Goal: Task Accomplishment & Management: Use online tool/utility

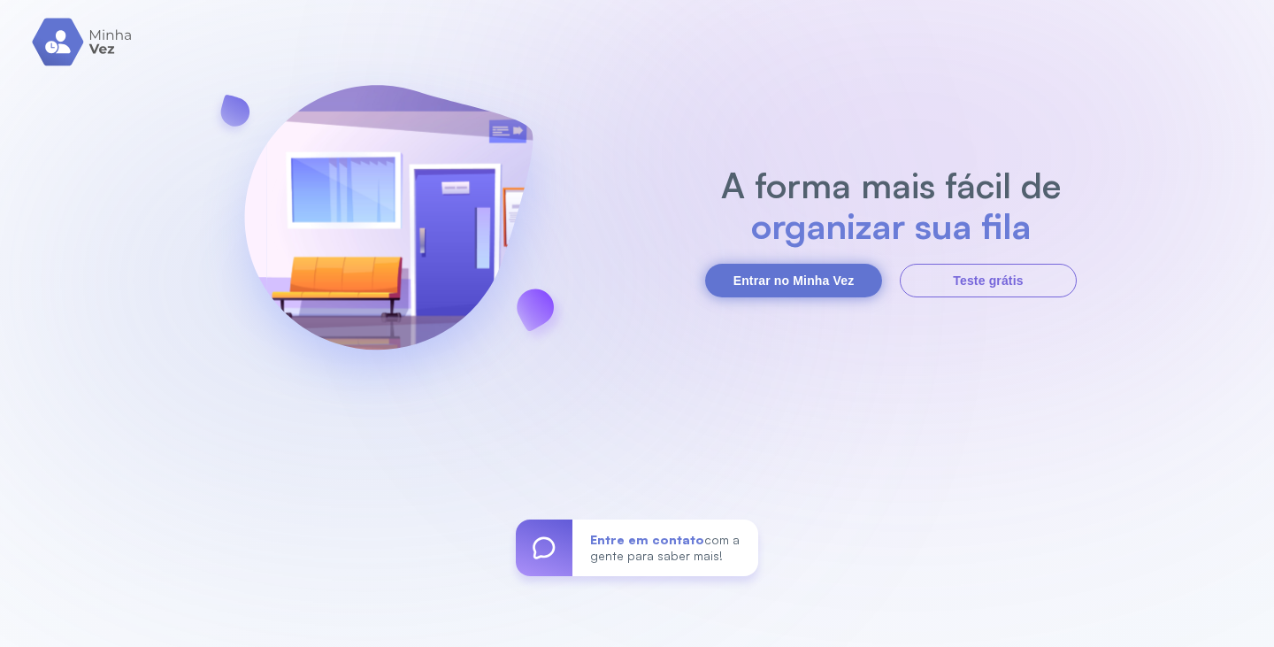
click at [785, 281] on button "Entrar no Minha Vez" at bounding box center [793, 281] width 177 height 34
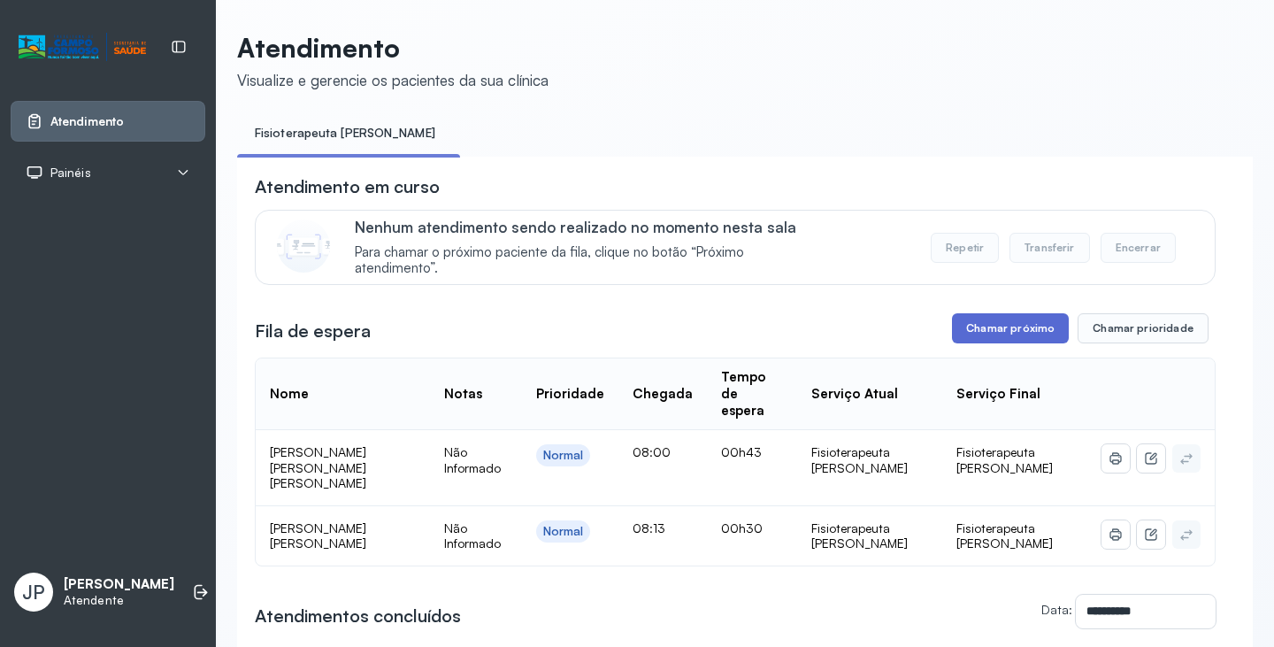
click at [1009, 341] on button "Chamar próximo" at bounding box center [1010, 328] width 117 height 30
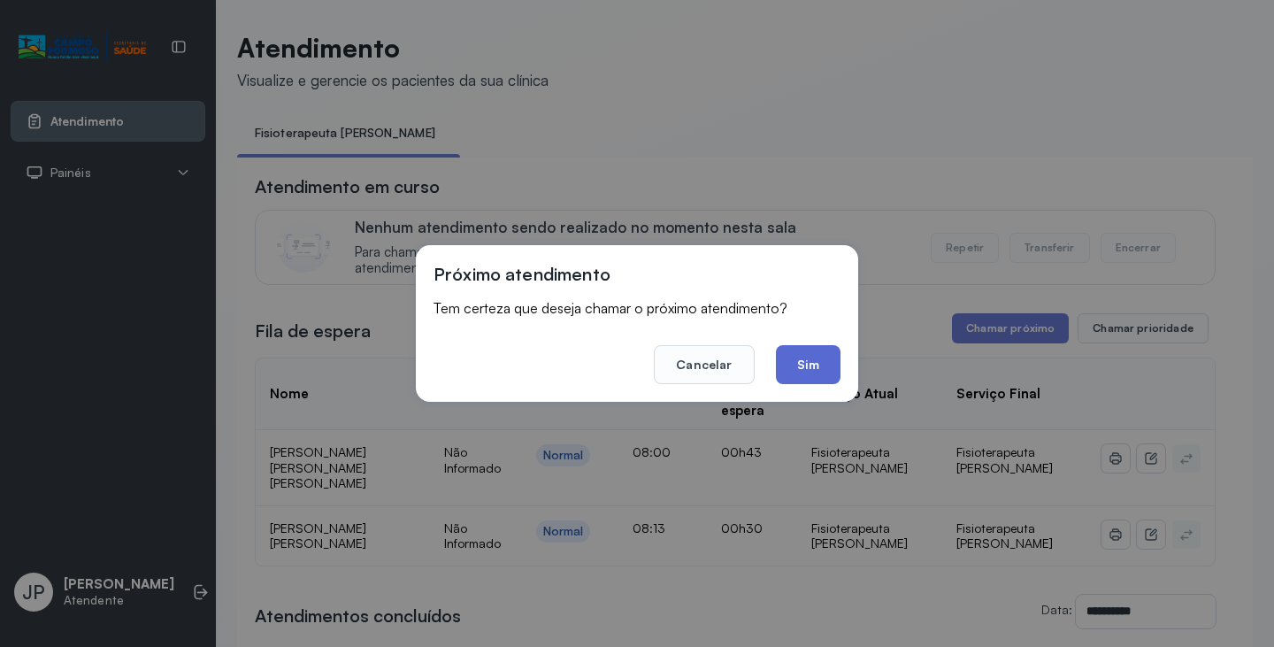
click at [798, 367] on button "Sim" at bounding box center [808, 364] width 65 height 39
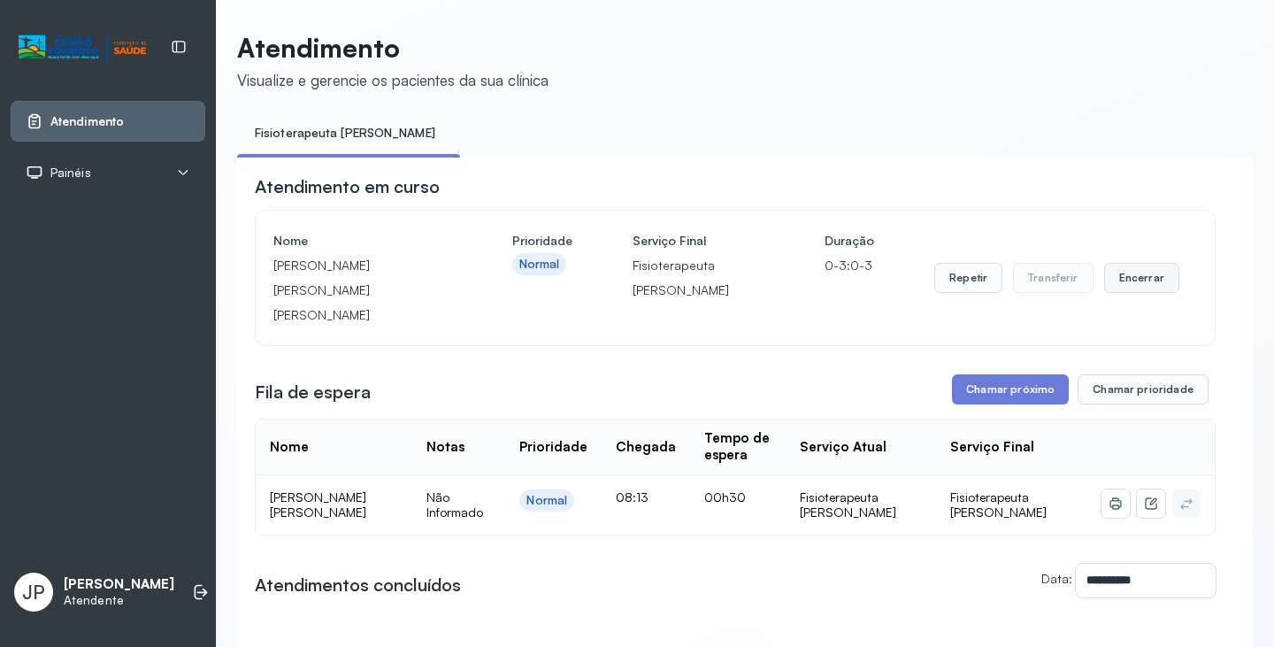
click at [1119, 264] on button "Encerrar" at bounding box center [1141, 278] width 75 height 30
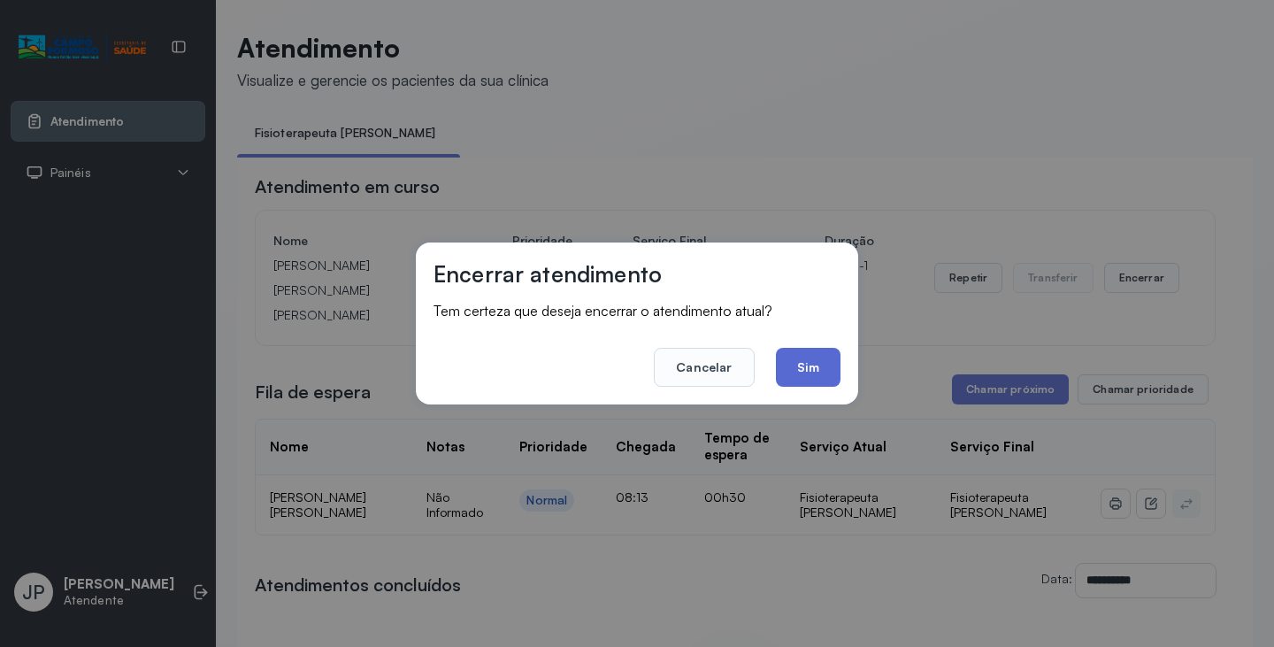
click at [806, 362] on button "Sim" at bounding box center [808, 367] width 65 height 39
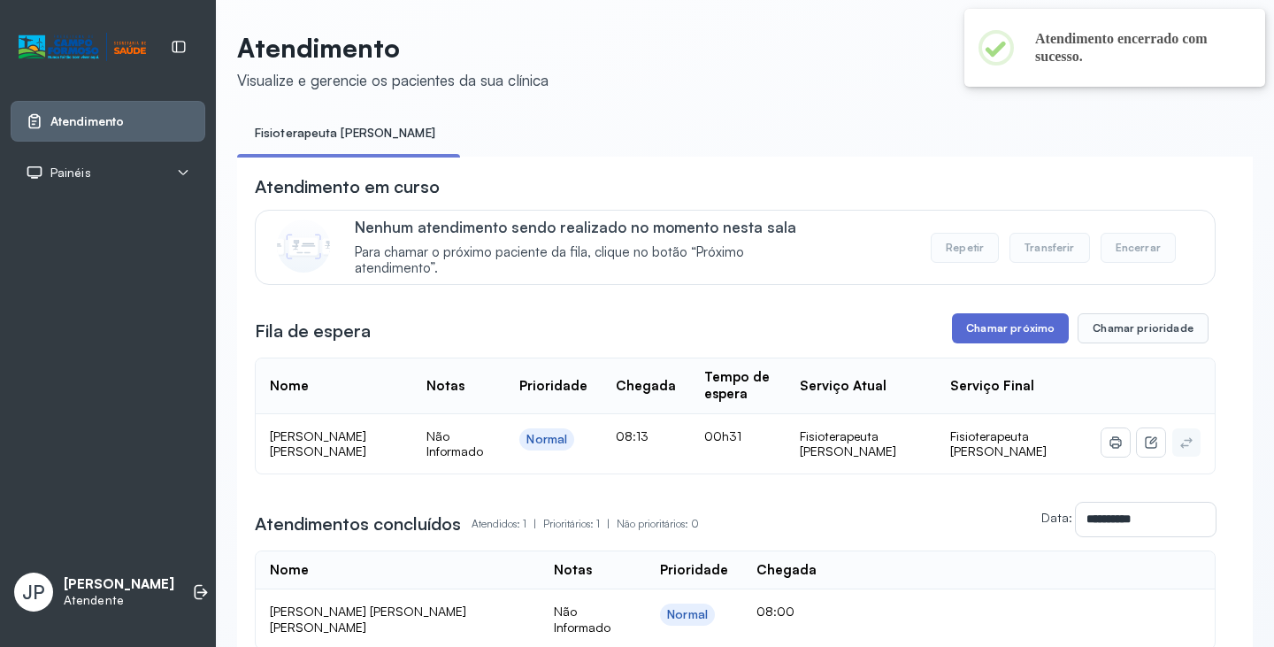
click at [978, 341] on button "Chamar próximo" at bounding box center [1010, 328] width 117 height 30
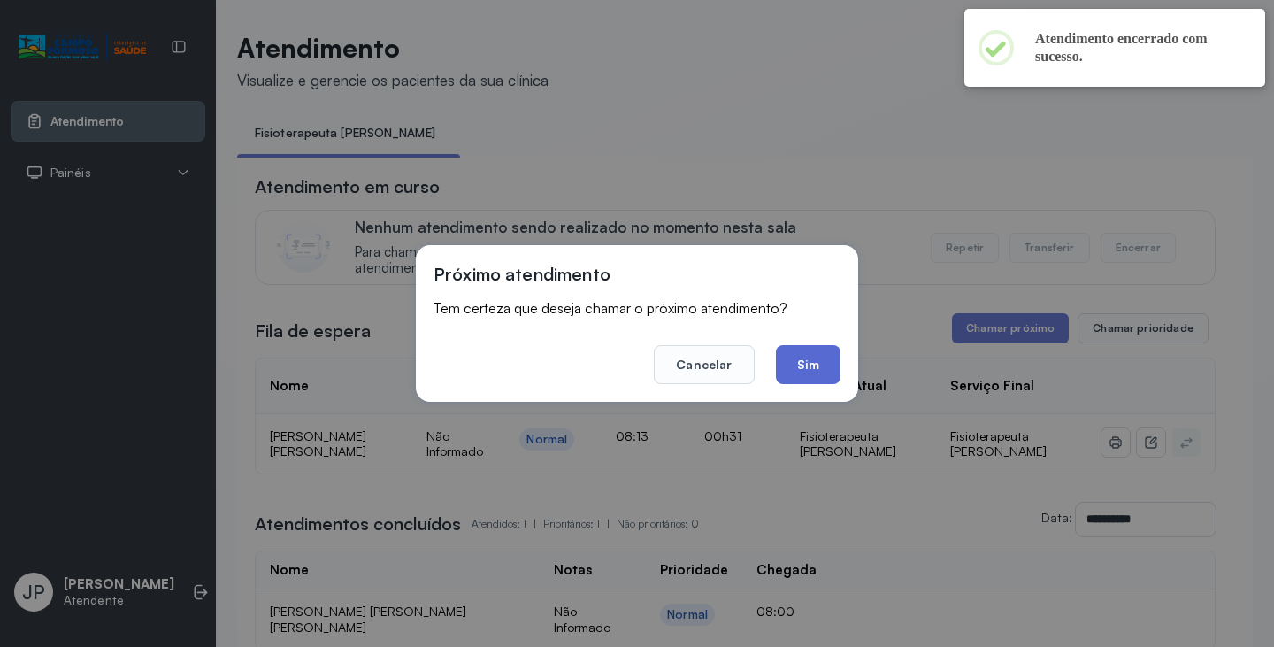
click at [800, 368] on button "Sim" at bounding box center [808, 364] width 65 height 39
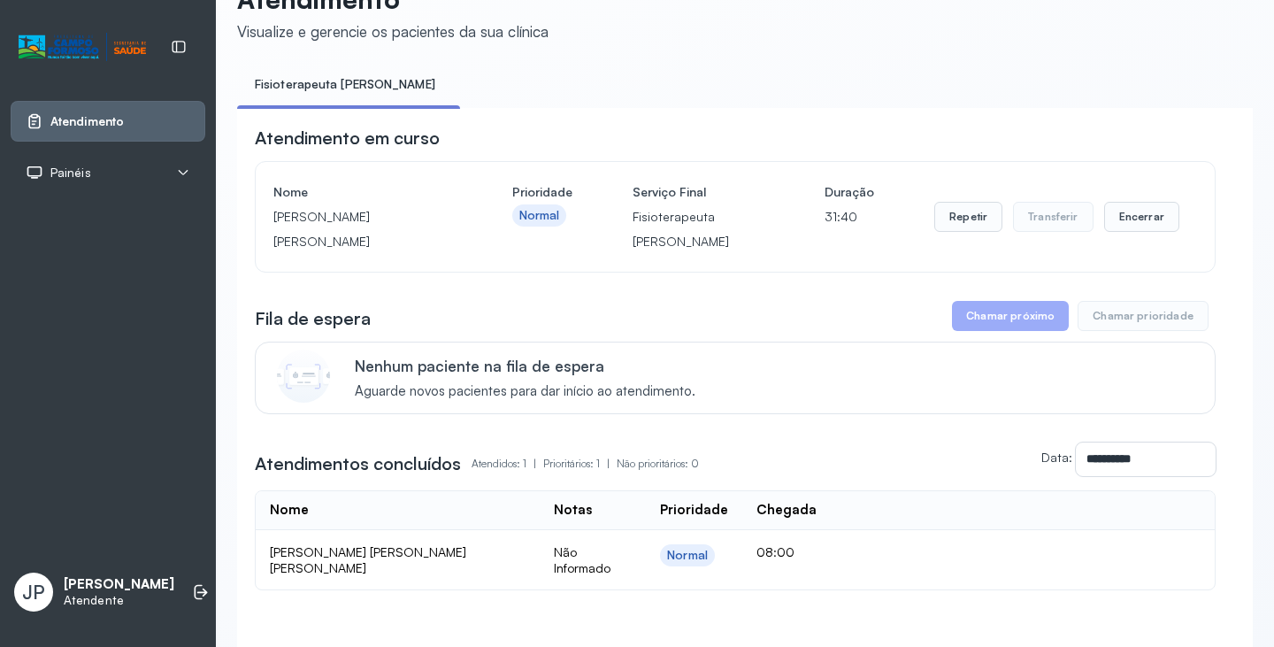
scroll to position [88, 0]
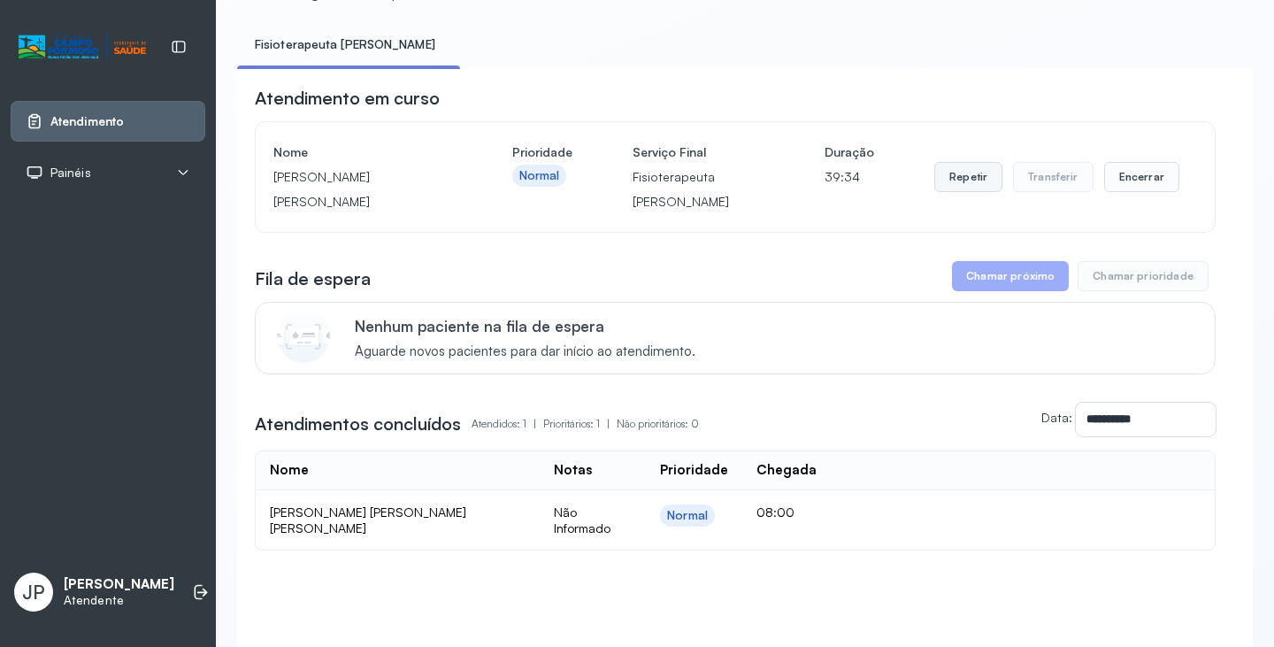
click at [958, 184] on button "Repetir" at bounding box center [968, 177] width 68 height 30
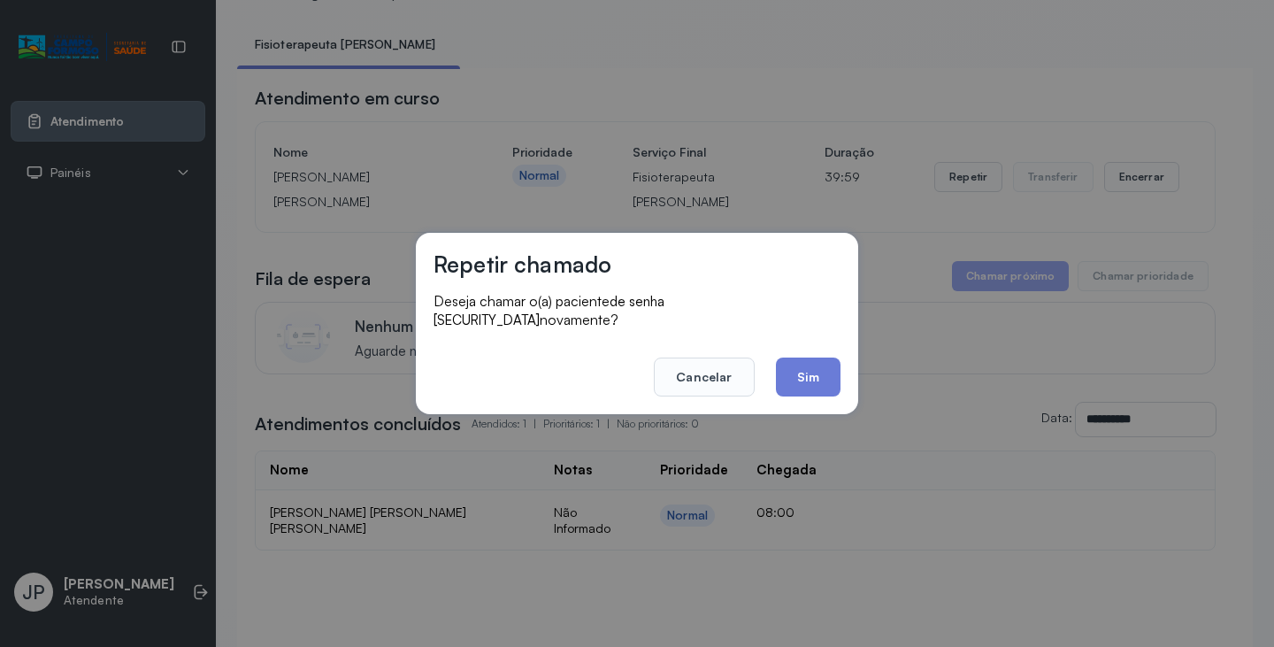
drag, startPoint x: 808, startPoint y: 366, endPoint x: 953, endPoint y: 261, distance: 179.3
click at [848, 332] on div "Repetir chamado Deseja chamar o(a) paciente de senha [SECURITY_DATA] novamente?…" at bounding box center [637, 323] width 442 height 181
click at [801, 360] on button "Sim" at bounding box center [808, 376] width 65 height 39
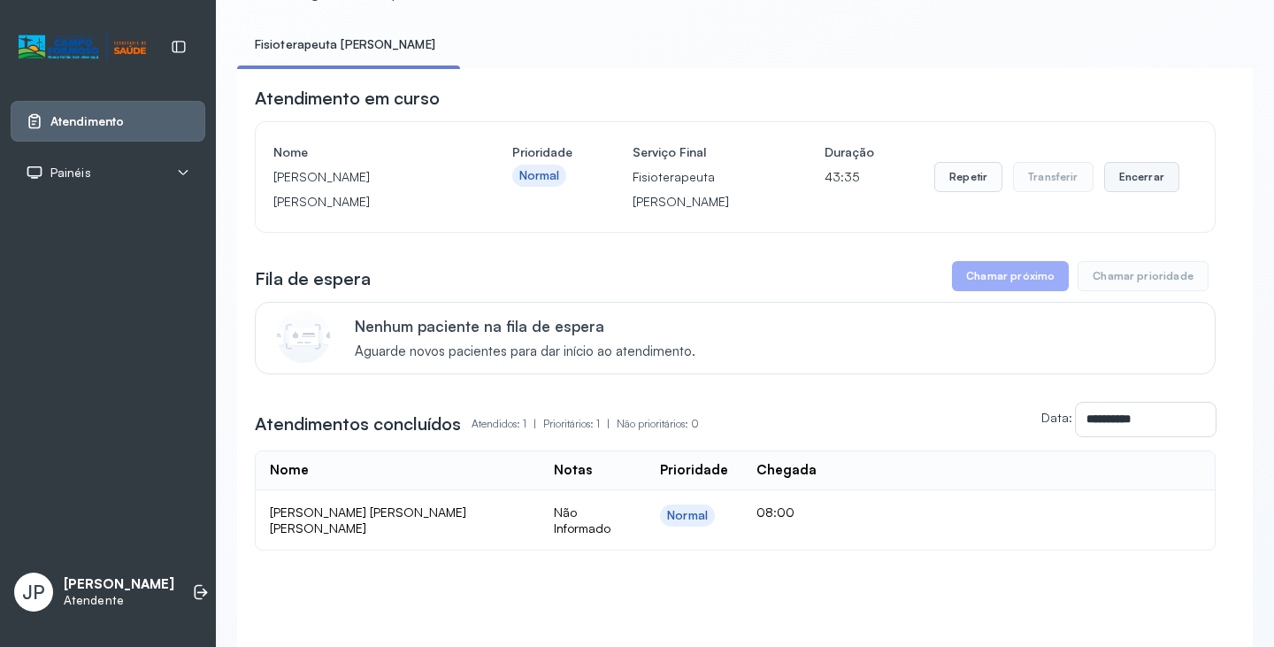
click at [1109, 181] on button "Encerrar" at bounding box center [1141, 177] width 75 height 30
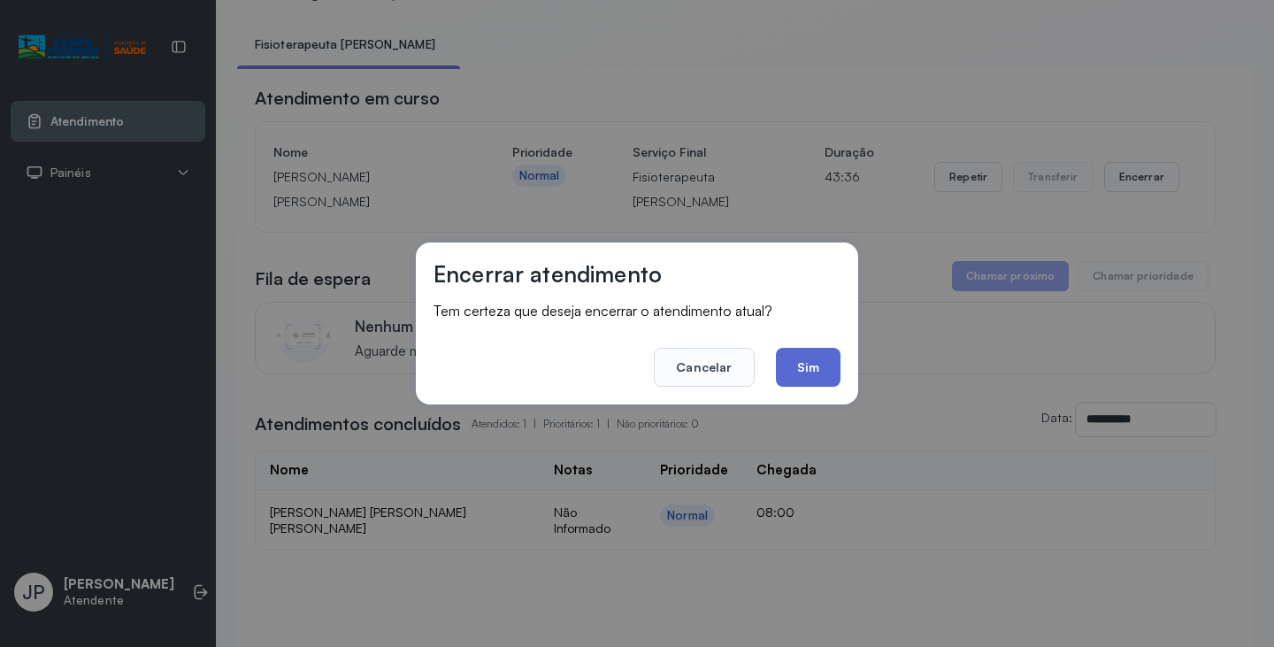
click at [802, 351] on button "Sim" at bounding box center [808, 367] width 65 height 39
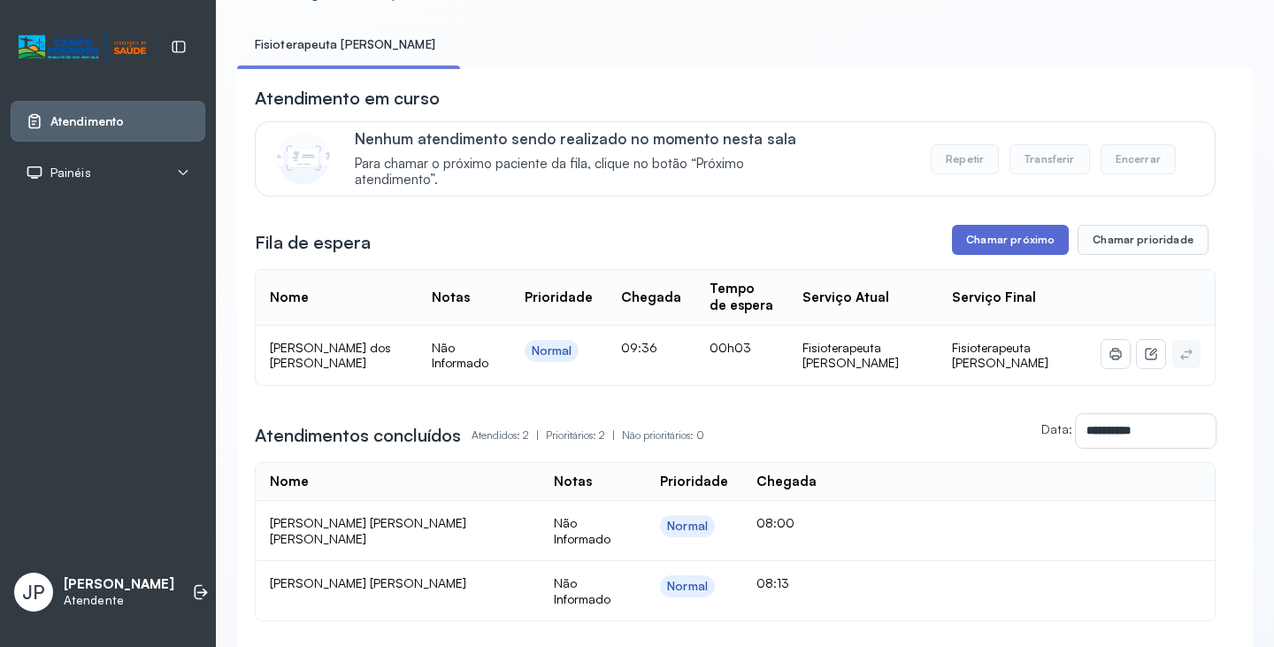
click at [993, 238] on button "Chamar próximo" at bounding box center [1010, 240] width 117 height 30
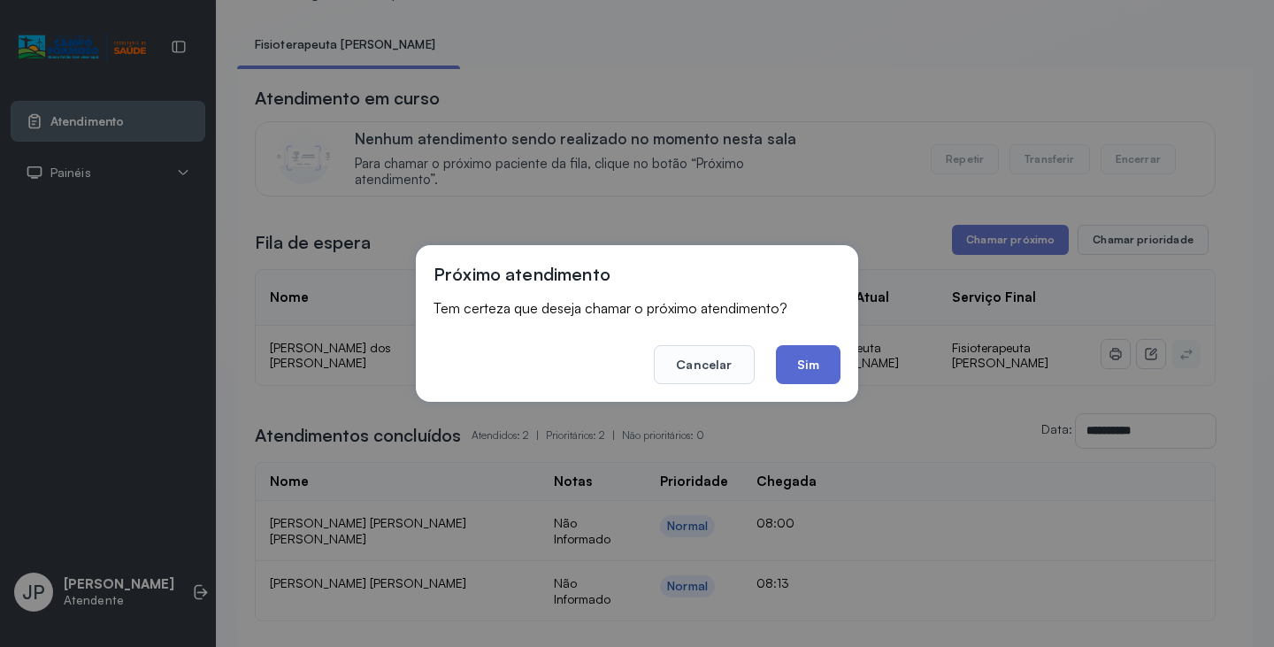
click at [791, 370] on button "Sim" at bounding box center [808, 364] width 65 height 39
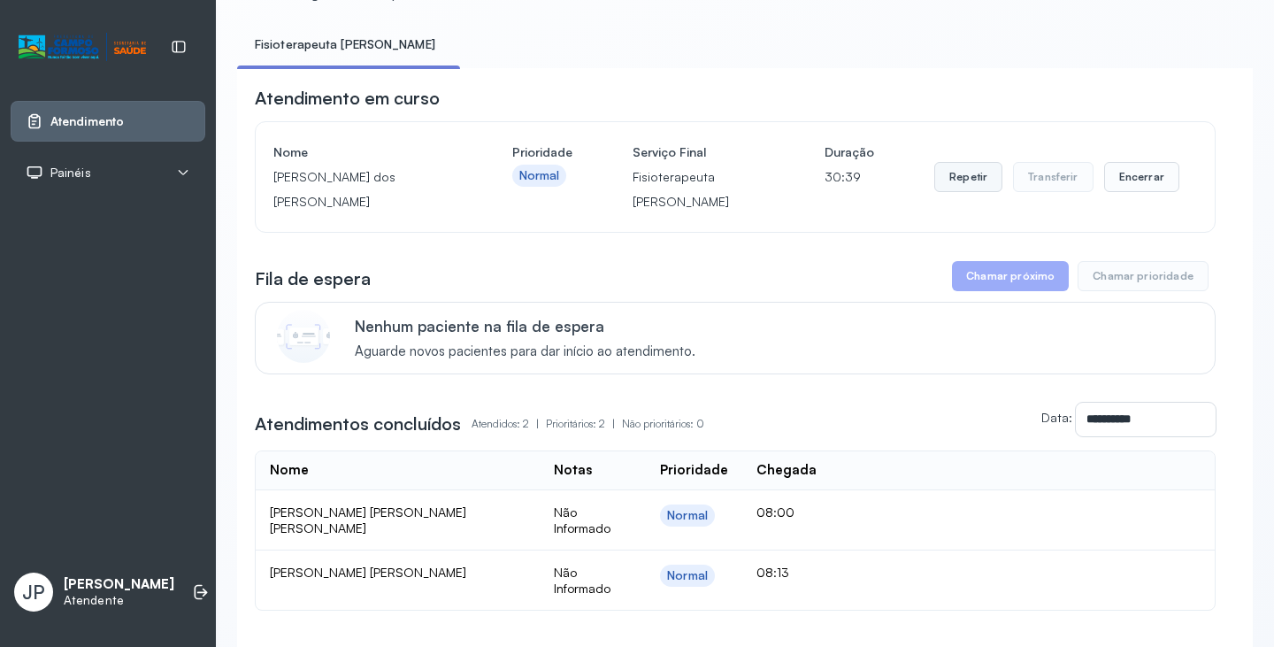
click at [971, 192] on button "Repetir" at bounding box center [968, 177] width 68 height 30
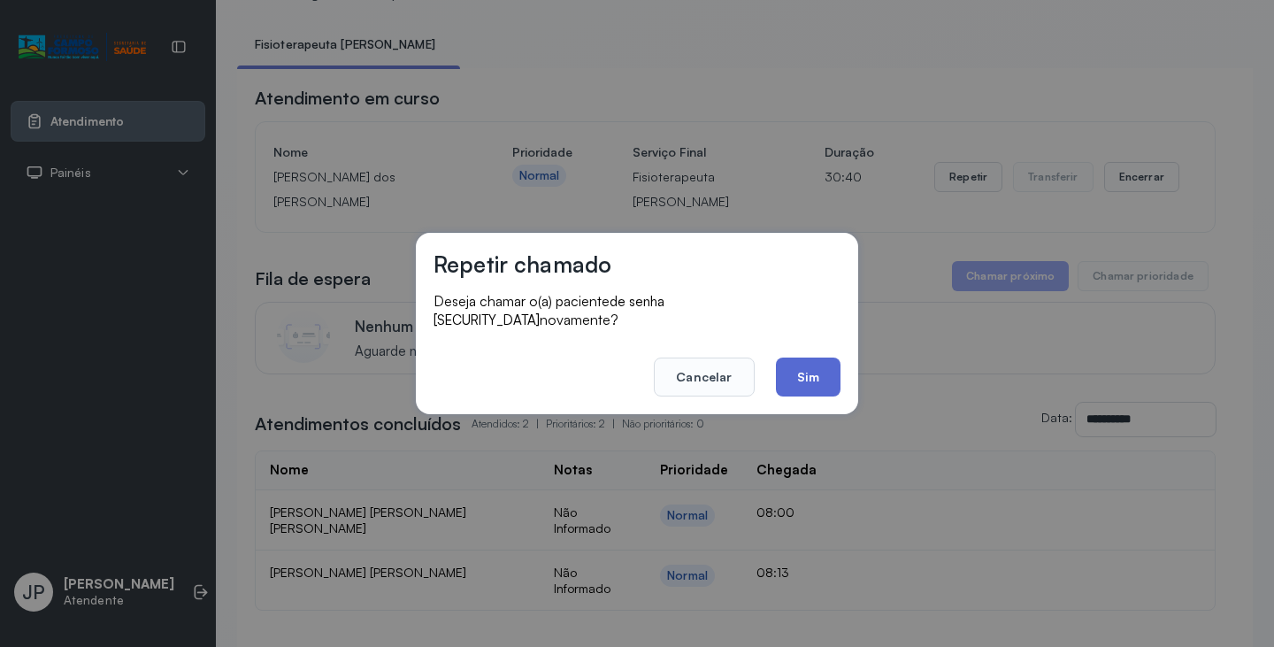
click at [802, 368] on button "Sim" at bounding box center [808, 376] width 65 height 39
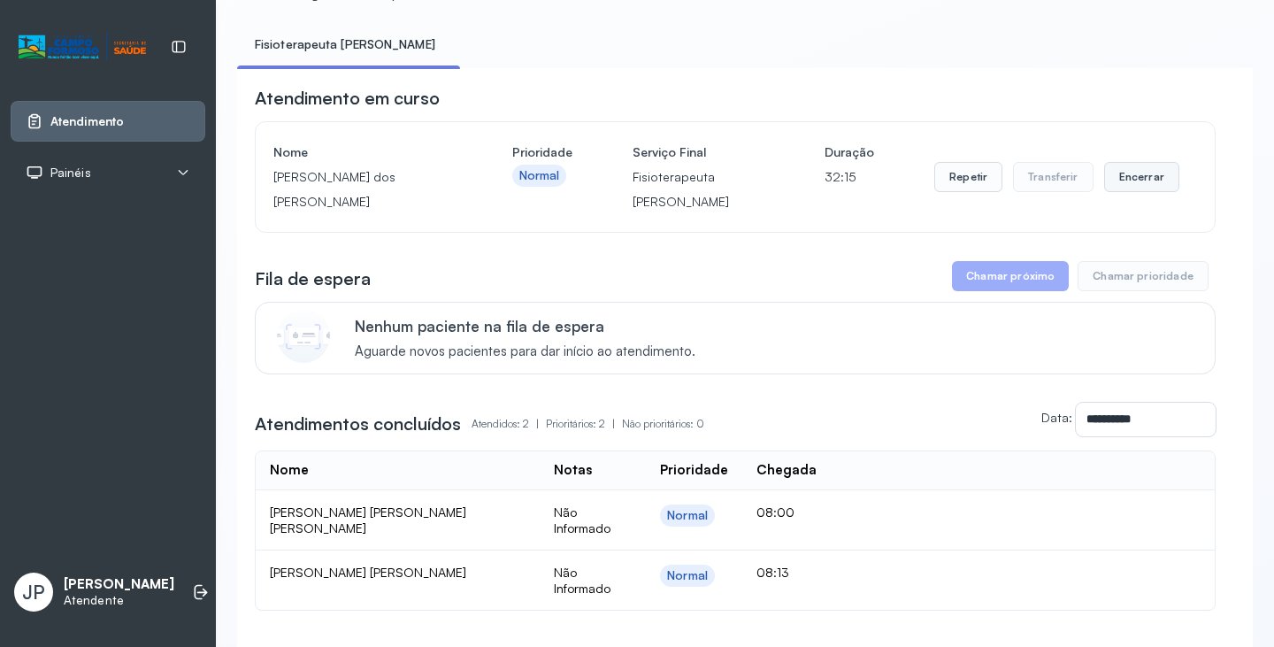
click at [1121, 181] on button "Encerrar" at bounding box center [1141, 177] width 75 height 30
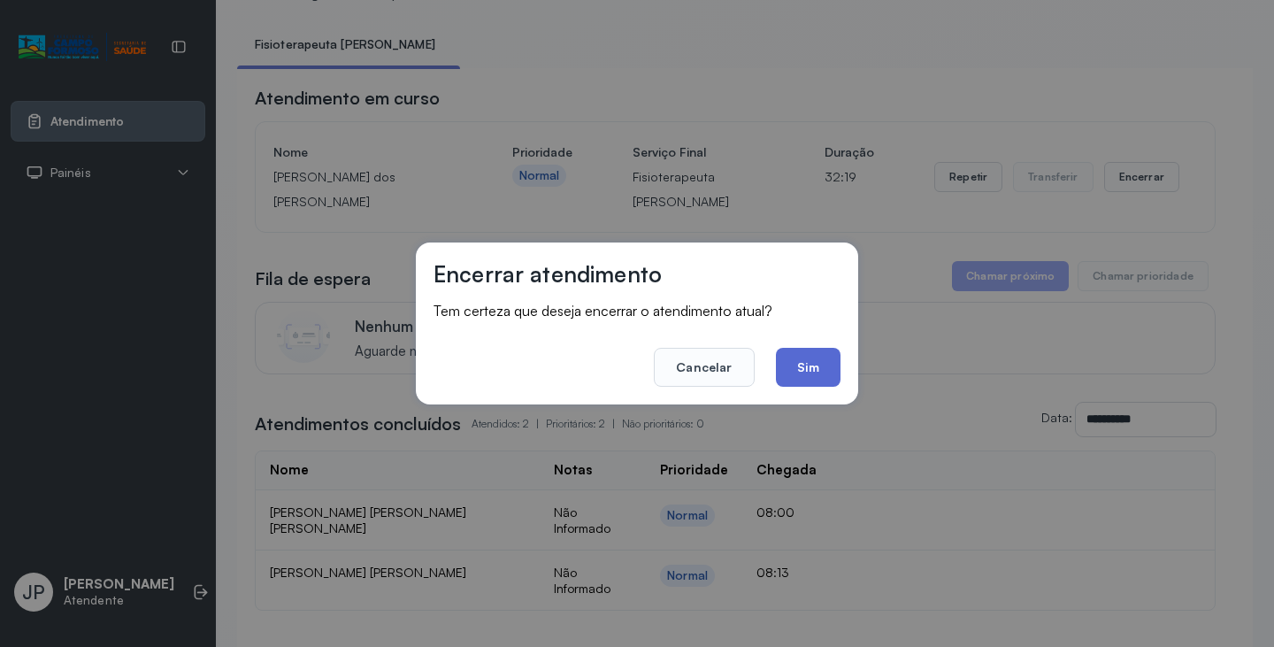
click at [815, 373] on button "Sim" at bounding box center [808, 367] width 65 height 39
